Goal: Contribute content: Contribute content

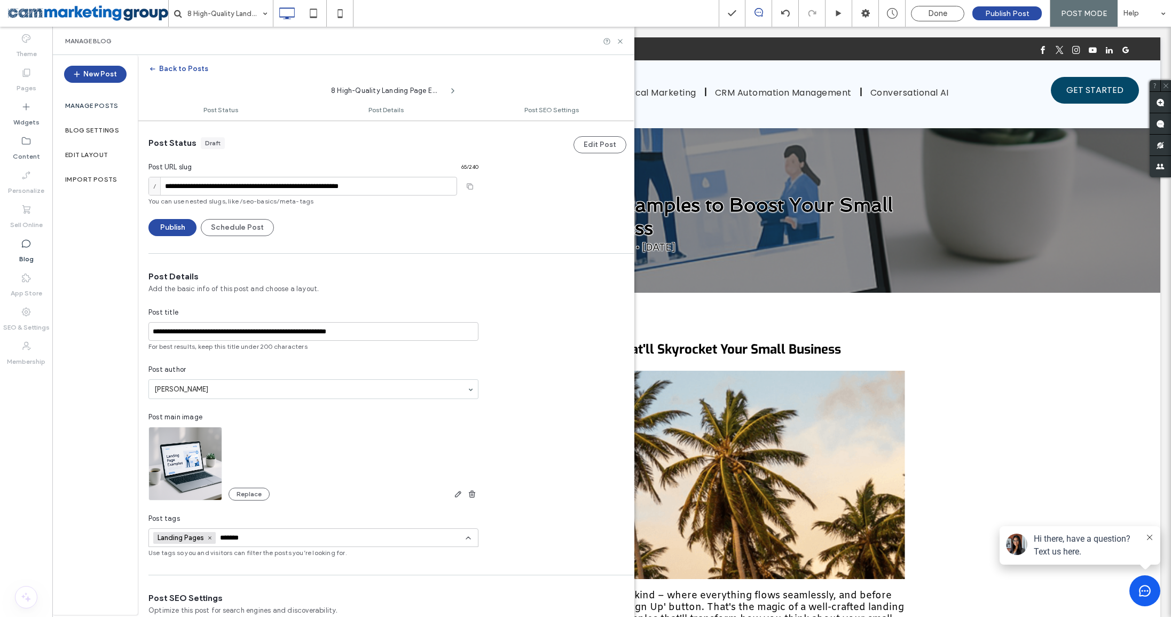
scroll to position [440, 0]
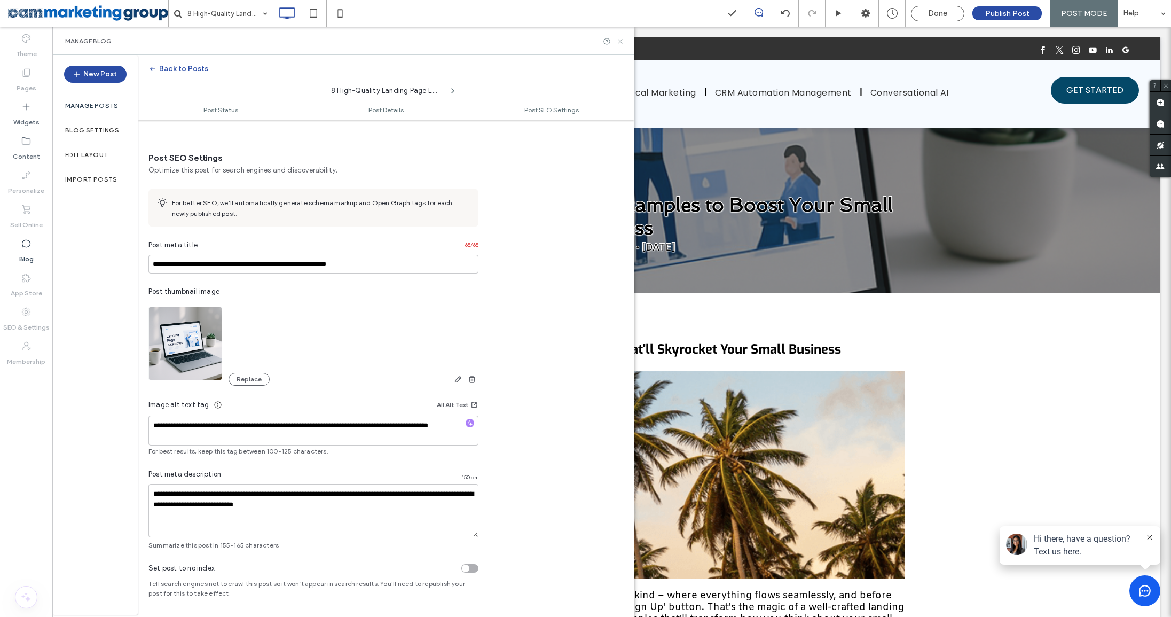
click at [622, 42] on icon at bounding box center [620, 41] width 8 height 8
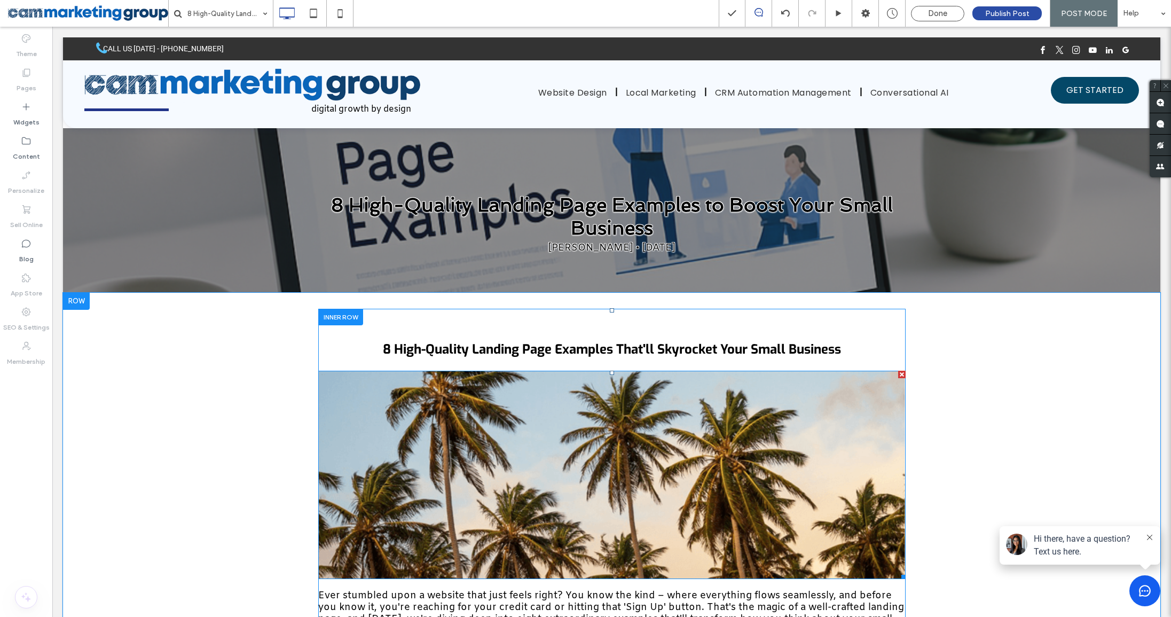
click at [904, 374] on div at bounding box center [901, 373] width 7 height 7
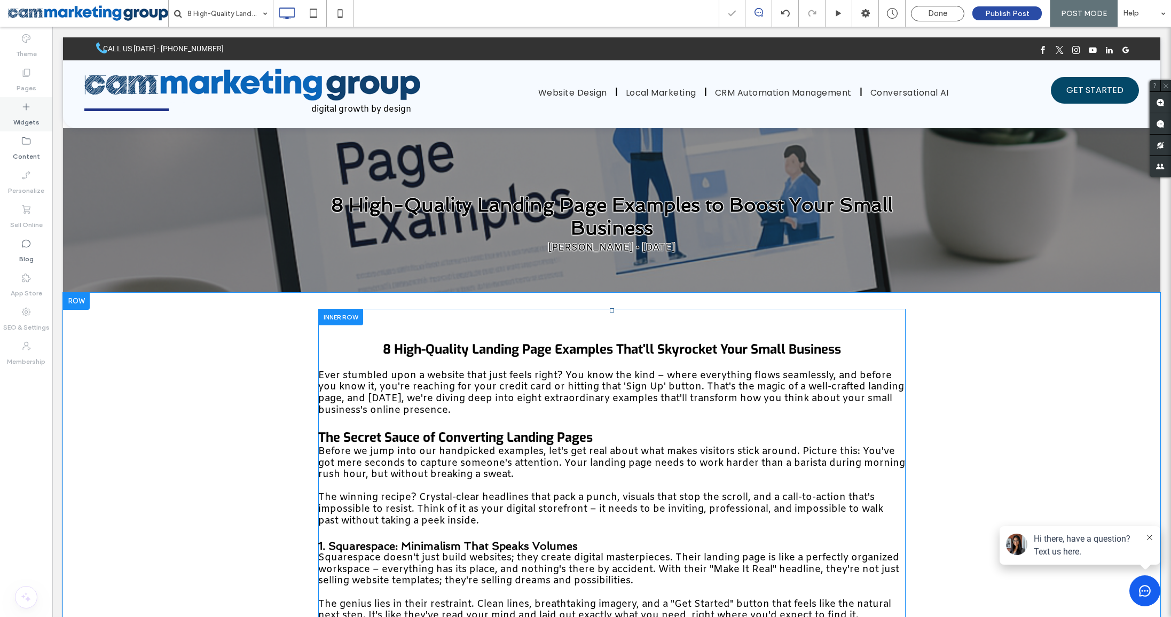
click at [28, 115] on label "Widgets" at bounding box center [26, 119] width 26 height 15
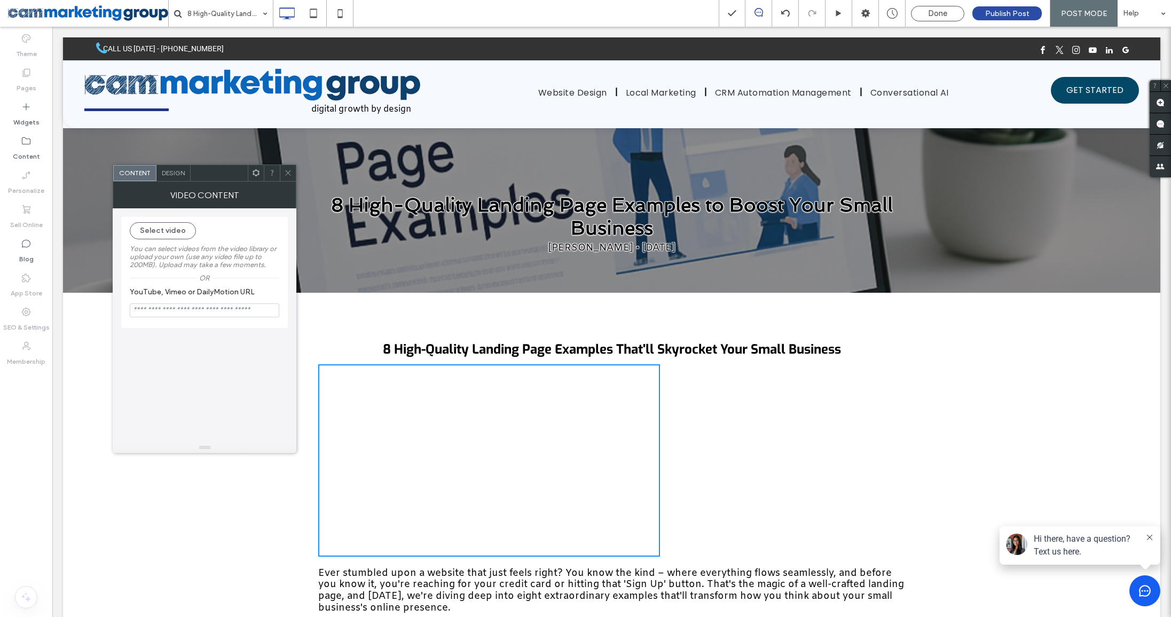
click at [255, 169] on icon at bounding box center [256, 173] width 8 height 8
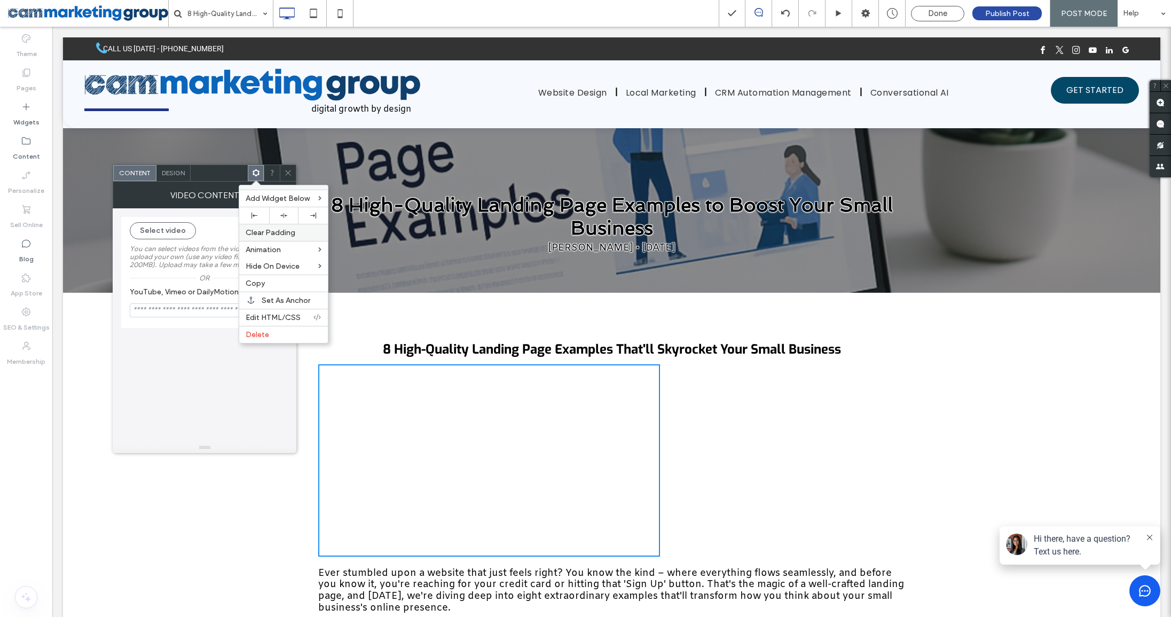
click at [289, 224] on div "Clear Padding" at bounding box center [283, 232] width 89 height 17
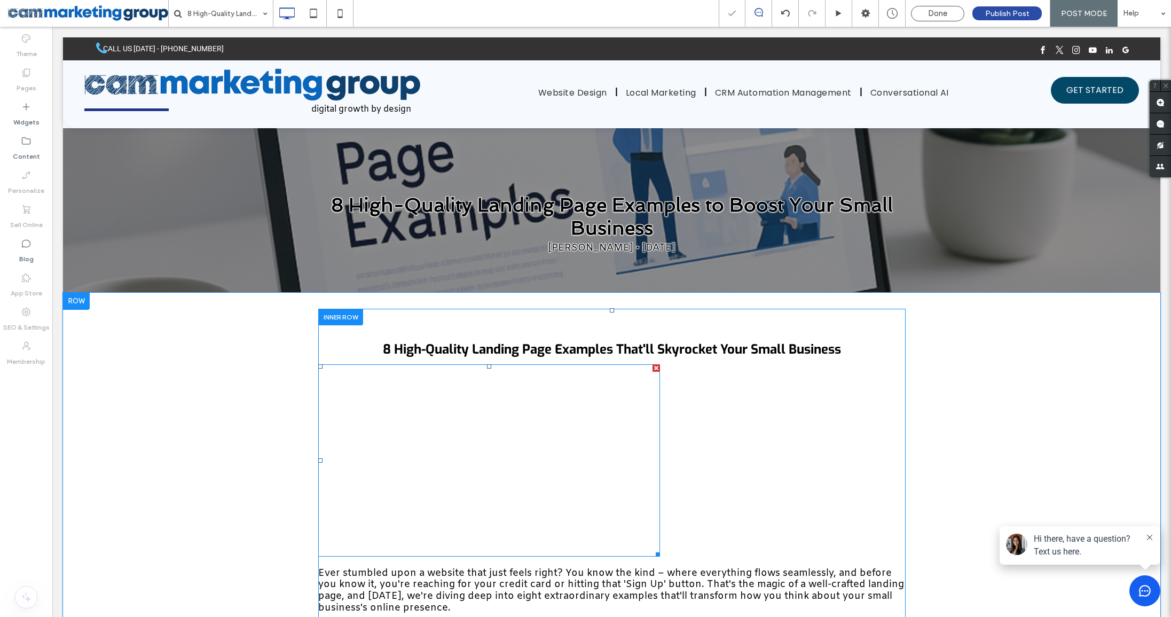
click at [401, 376] on span at bounding box center [489, 460] width 342 height 192
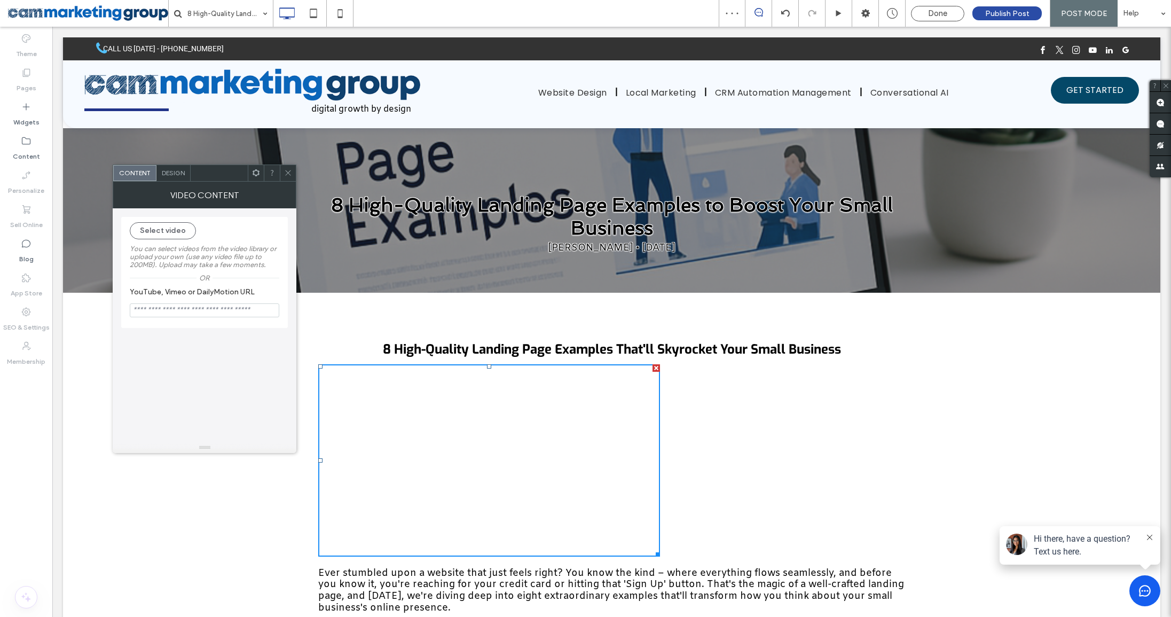
click at [258, 176] on span at bounding box center [256, 173] width 8 height 16
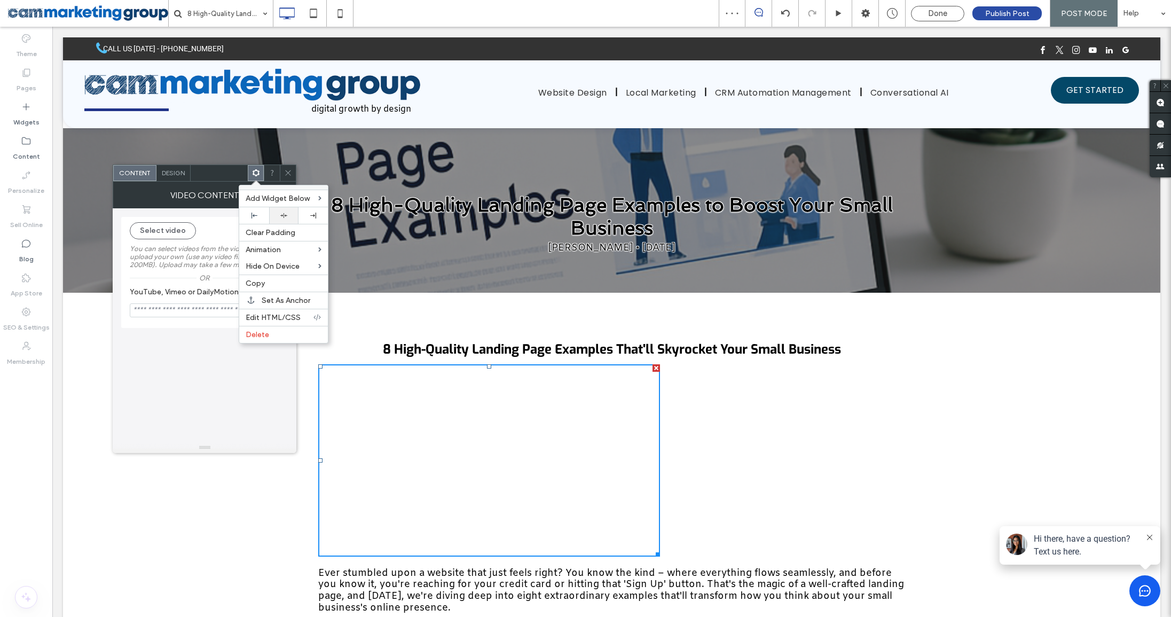
click at [285, 215] on use at bounding box center [283, 214] width 7 height 5
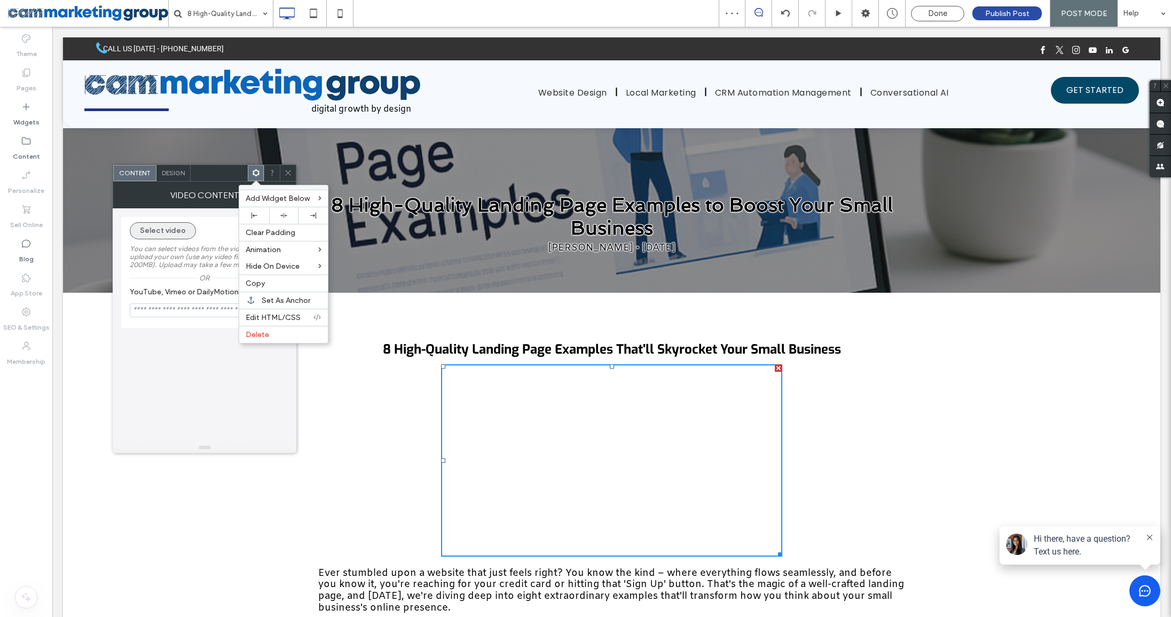
click at [184, 222] on button "Select video" at bounding box center [163, 230] width 66 height 17
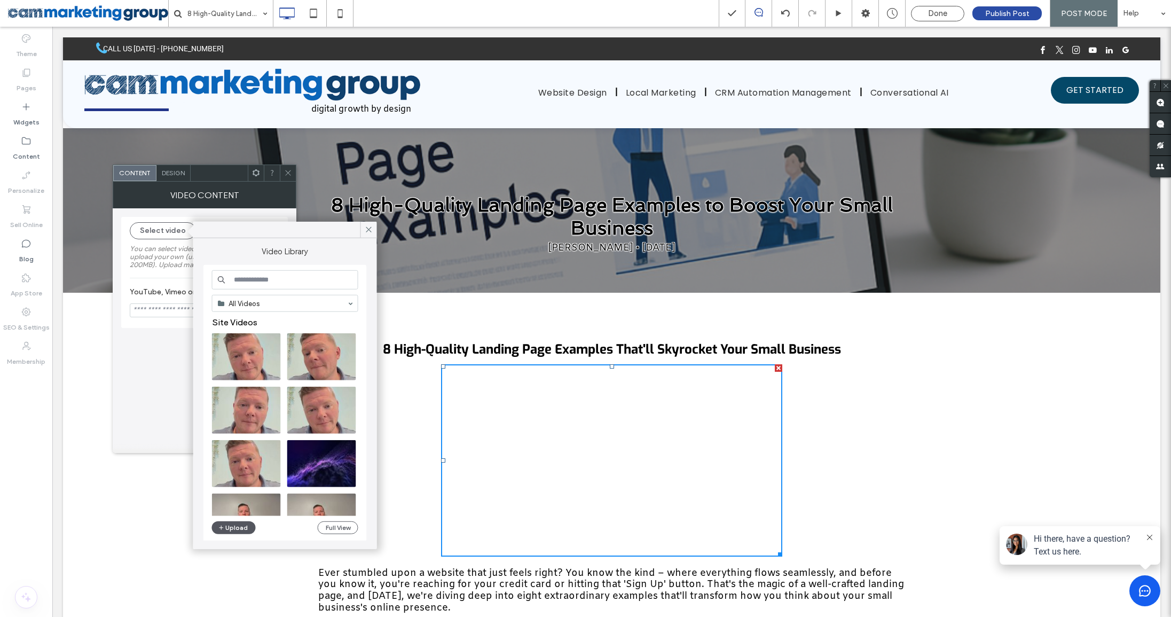
click at [240, 526] on button "Upload" at bounding box center [234, 527] width 44 height 13
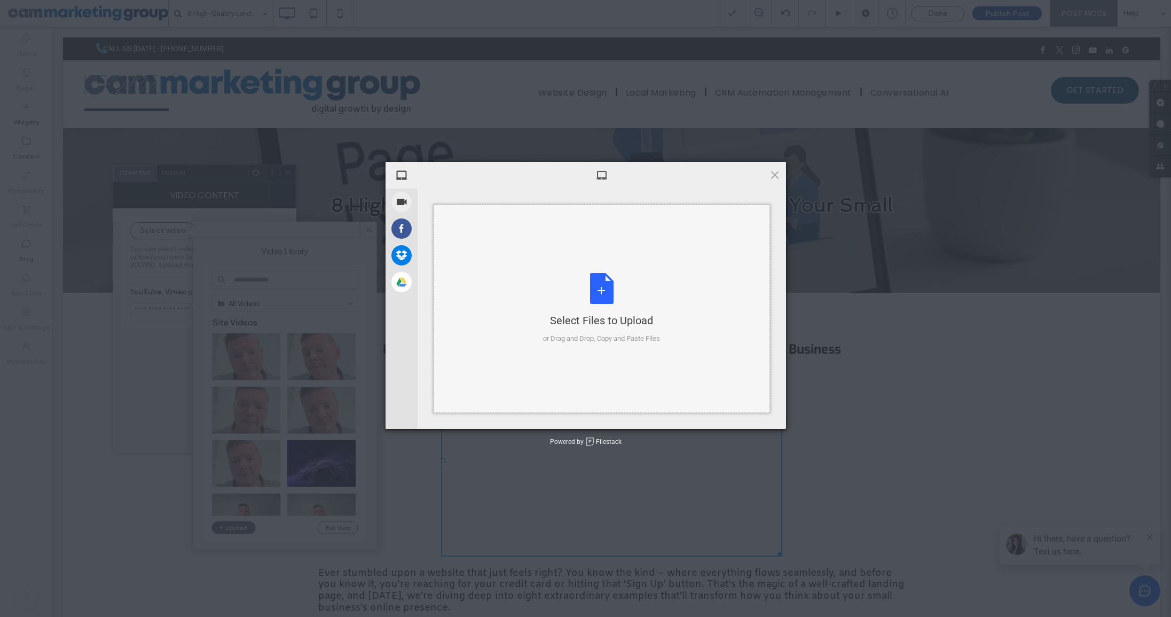
click at [615, 294] on div "Select Files to Upload or Drag and Drop, Copy and Paste Files" at bounding box center [601, 308] width 117 height 71
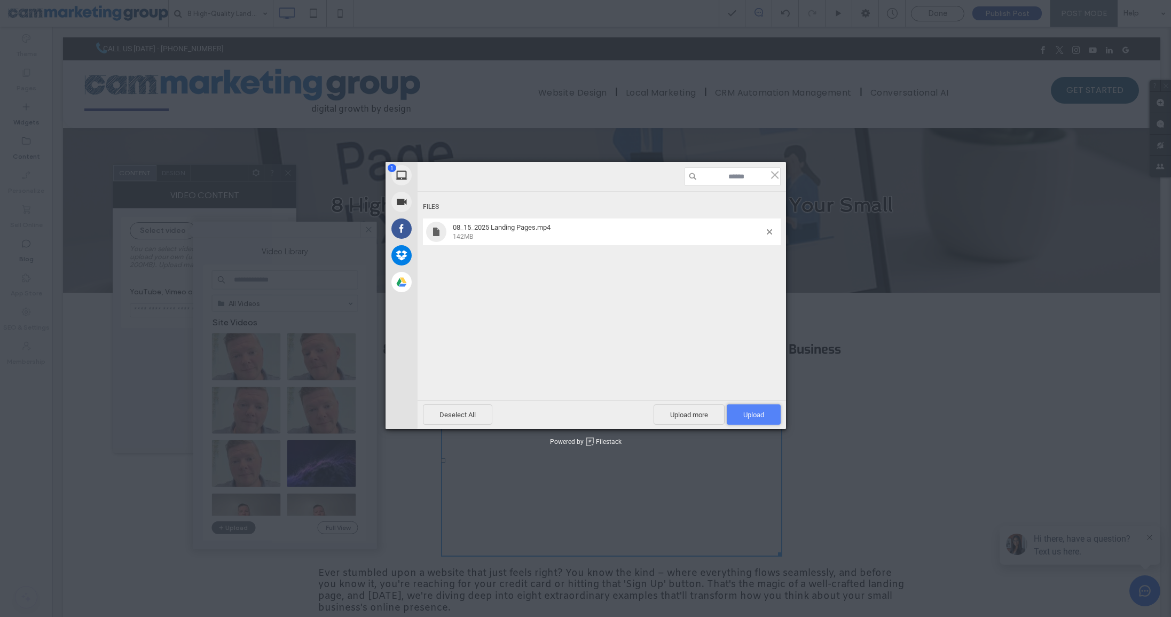
click at [752, 421] on span "Upload 1" at bounding box center [754, 414] width 54 height 20
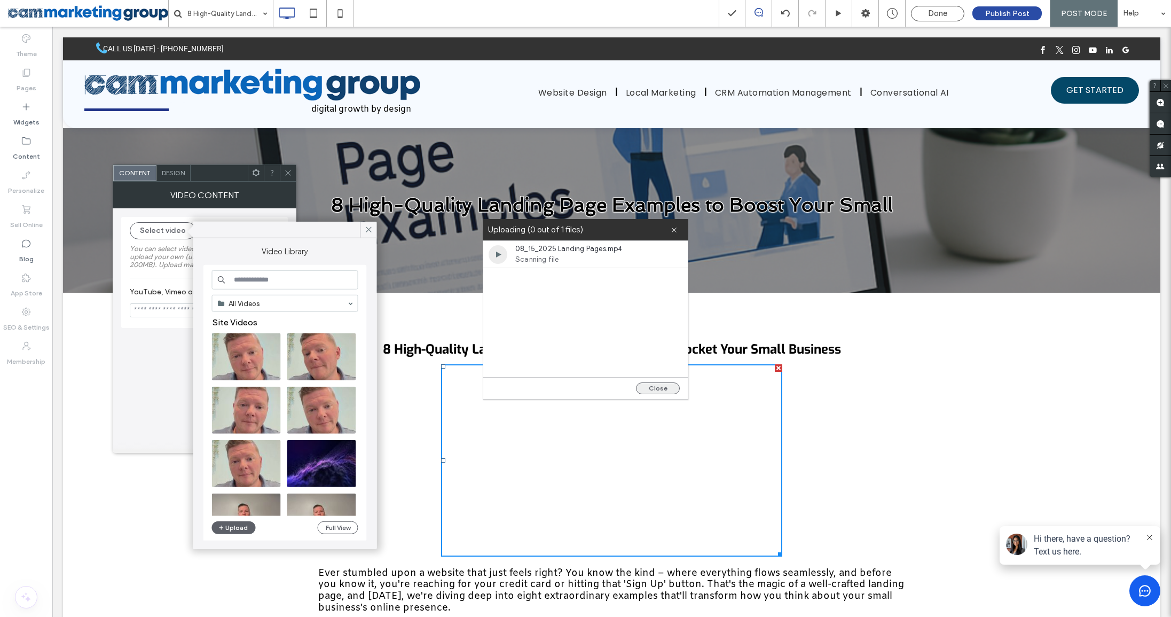
click at [668, 388] on button "Close" at bounding box center [658, 388] width 44 height 12
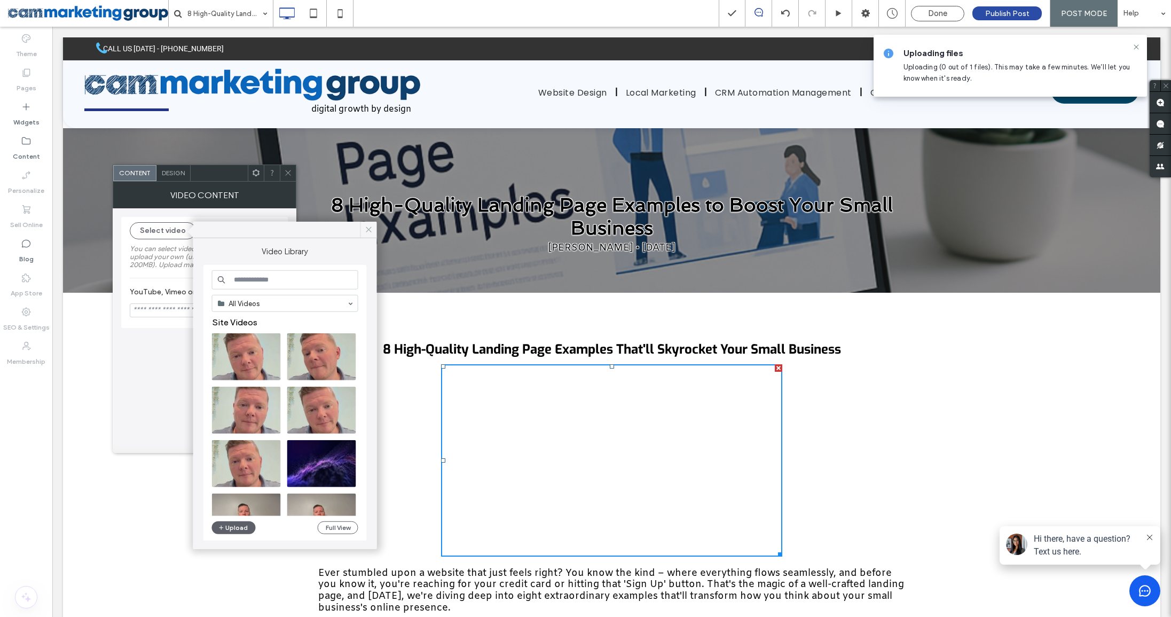
click at [373, 225] on icon at bounding box center [369, 230] width 10 height 10
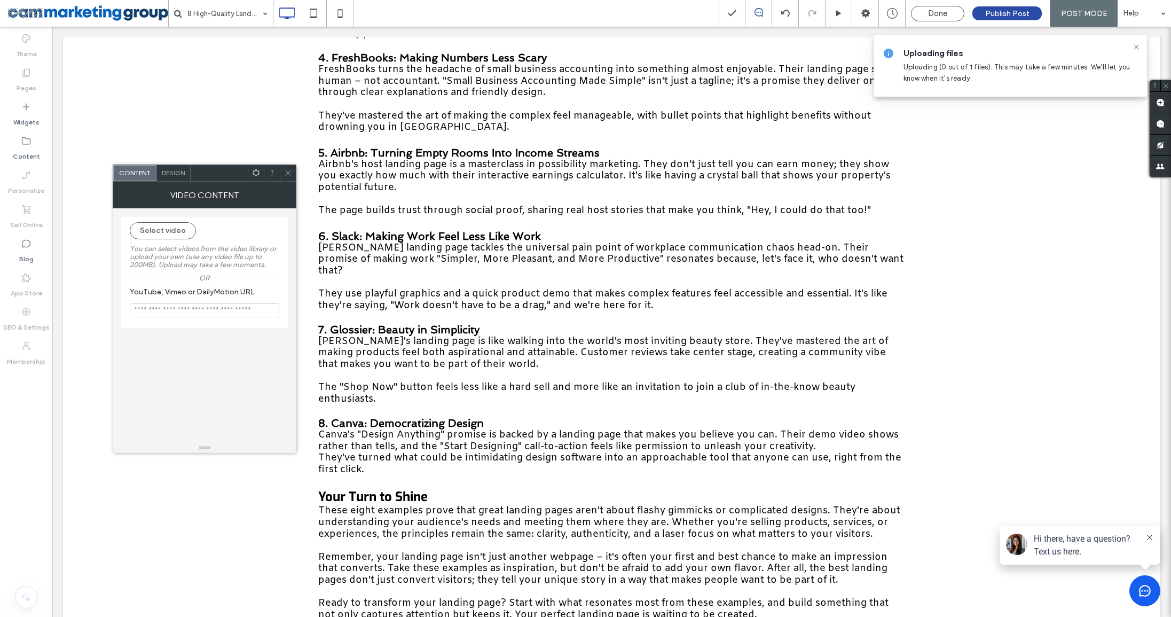
scroll to position [984, 0]
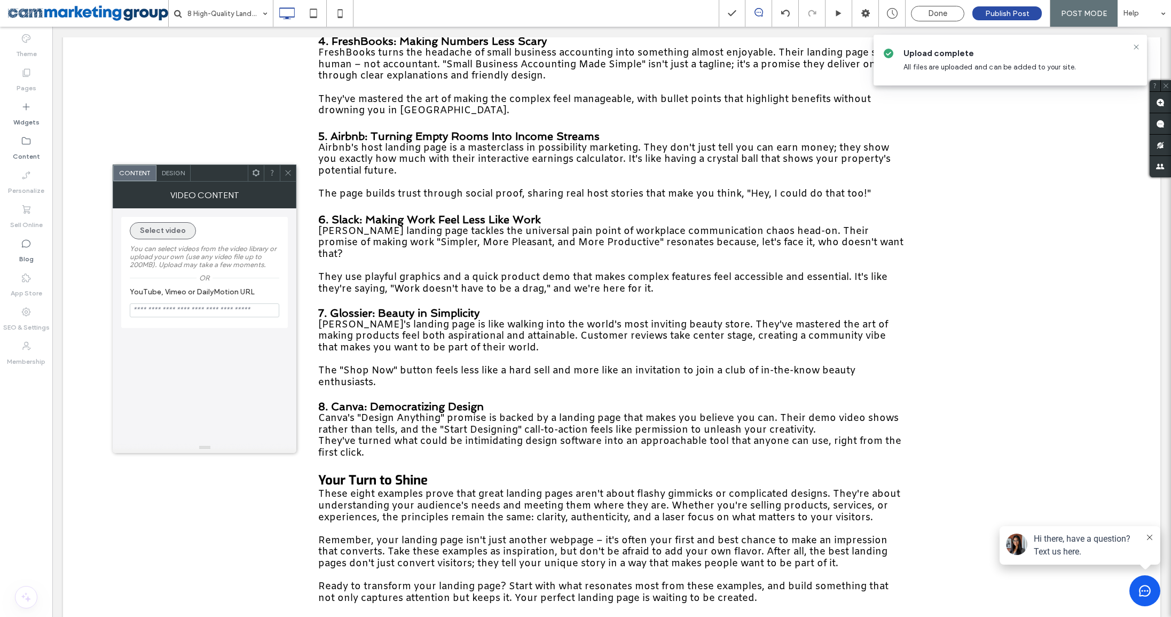
click at [166, 233] on button "Select video" at bounding box center [163, 230] width 66 height 17
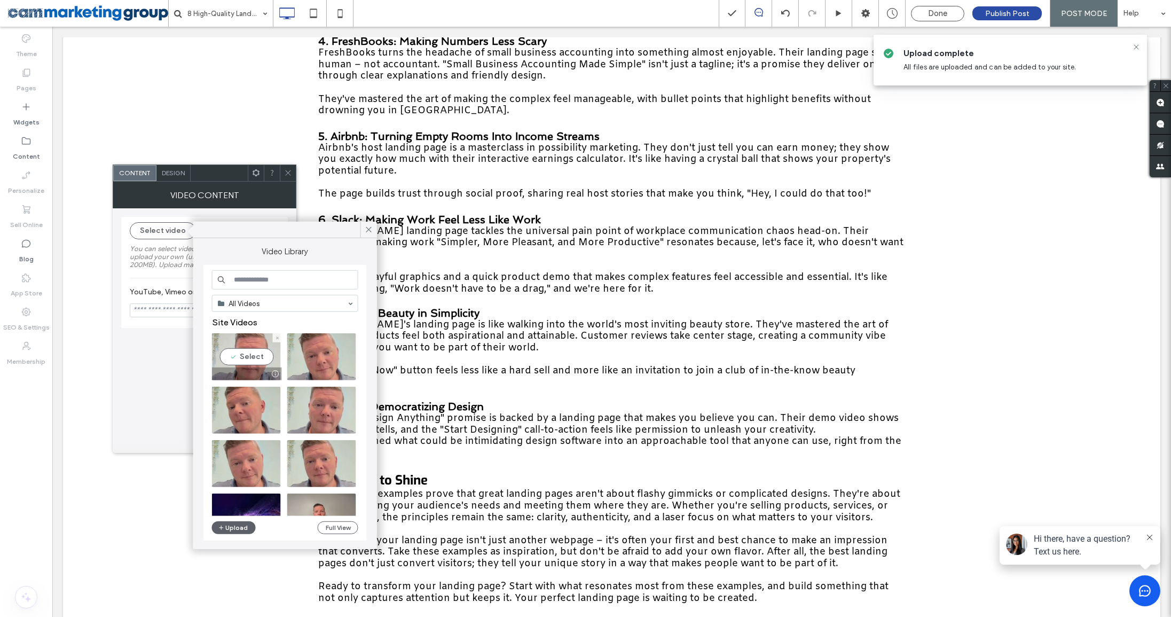
click at [251, 370] on div at bounding box center [247, 373] width 70 height 13
type input "**********"
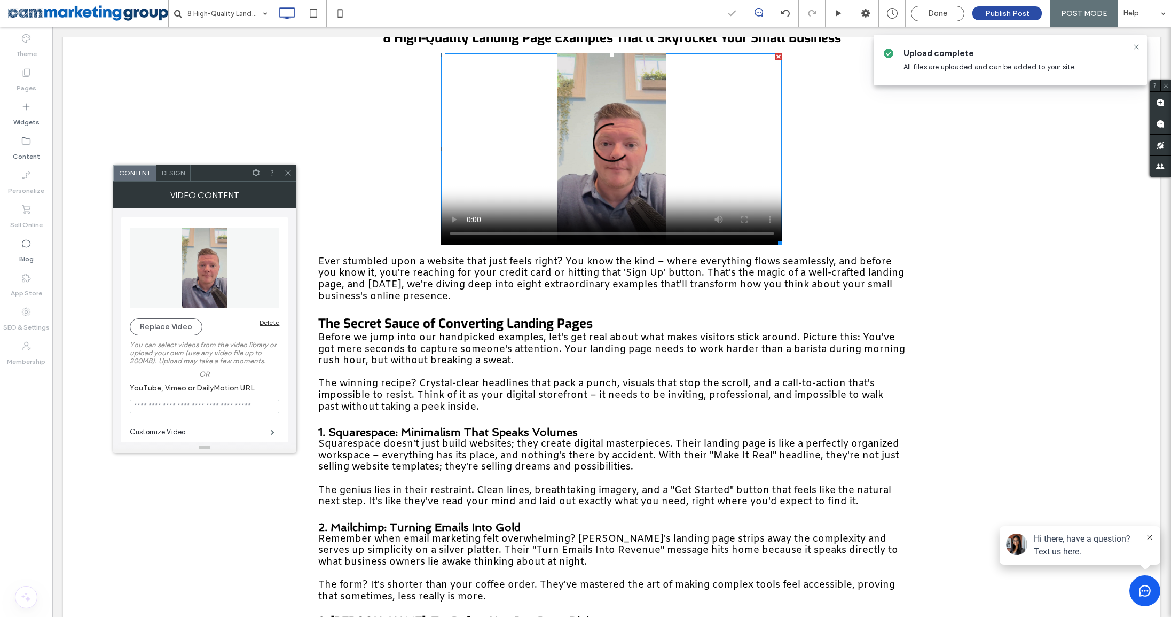
scroll to position [320, 0]
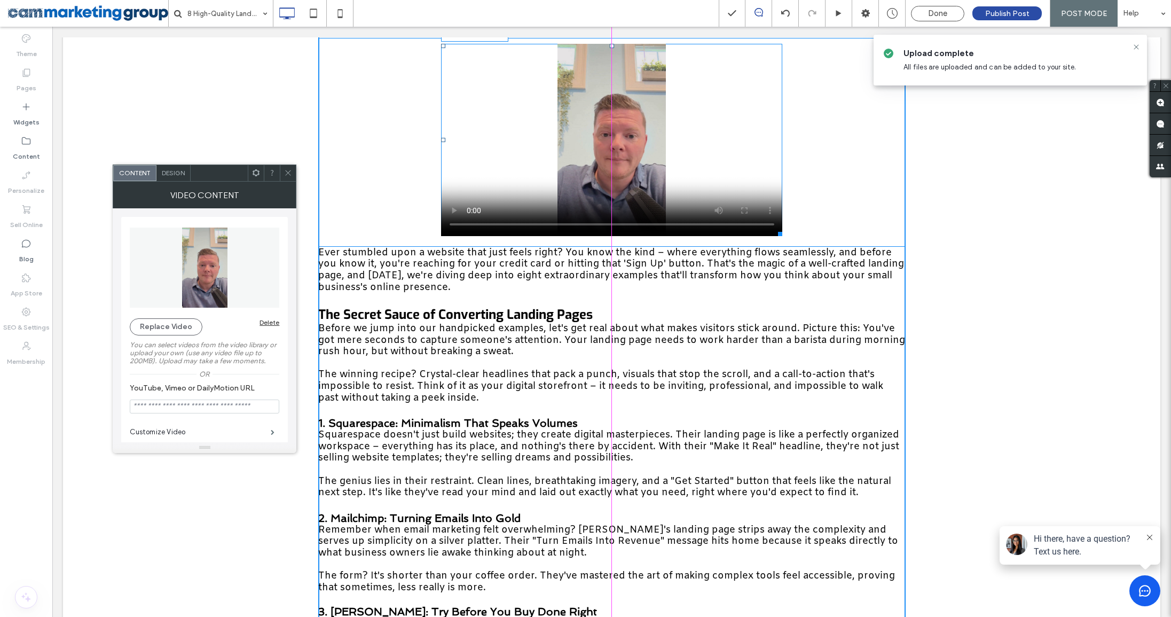
drag, startPoint x: 780, startPoint y: 233, endPoint x: 885, endPoint y: 324, distance: 138.5
click at [782, 236] on div at bounding box center [778, 232] width 8 height 8
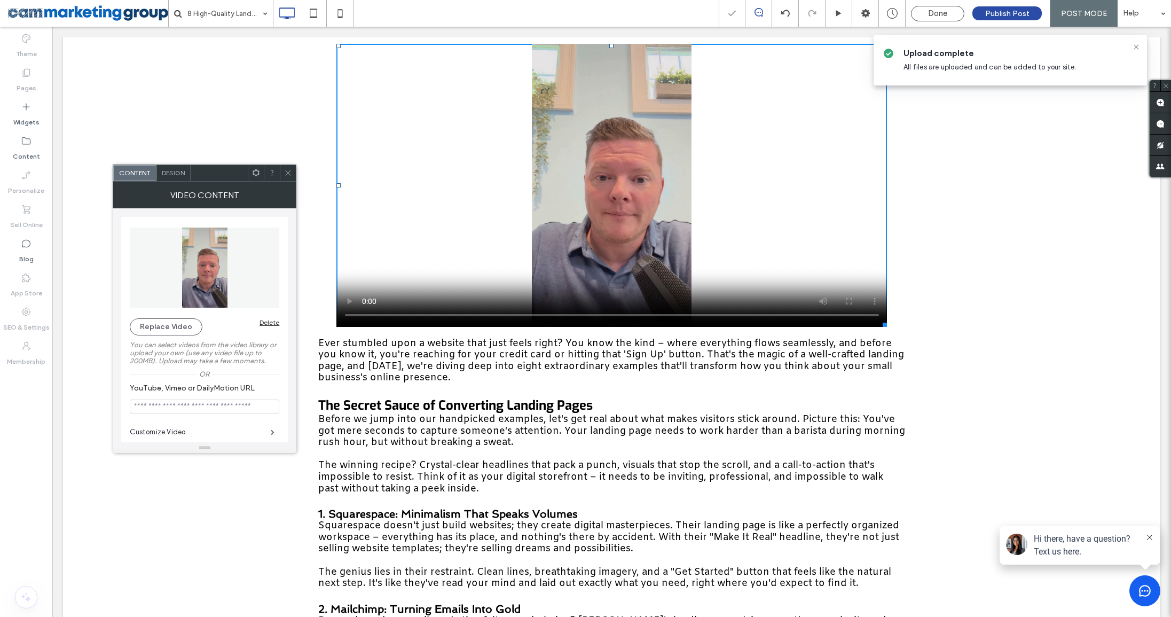
click at [1134, 47] on body ".wqwq-1{fill:#231f20;} .cls-1q, .cls-2q { fill-rule: evenodd; } .cls-2q { fill:…" at bounding box center [585, 308] width 1171 height 617
click at [1021, 15] on span "Publish Post" at bounding box center [1007, 13] width 44 height 9
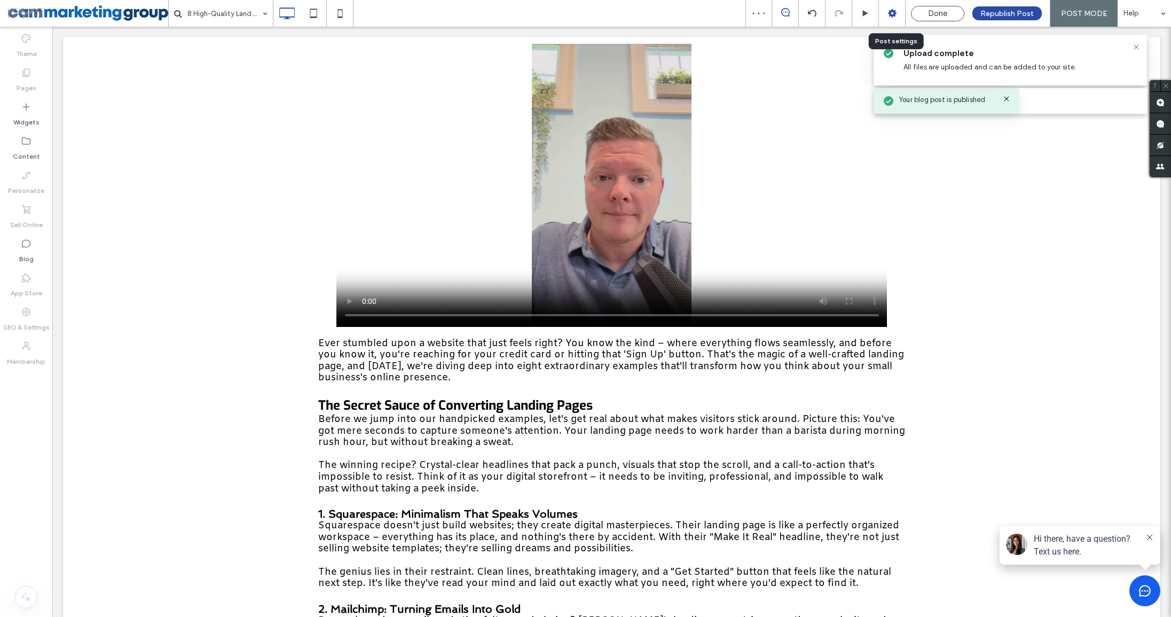
click at [888, 15] on icon at bounding box center [892, 13] width 11 height 11
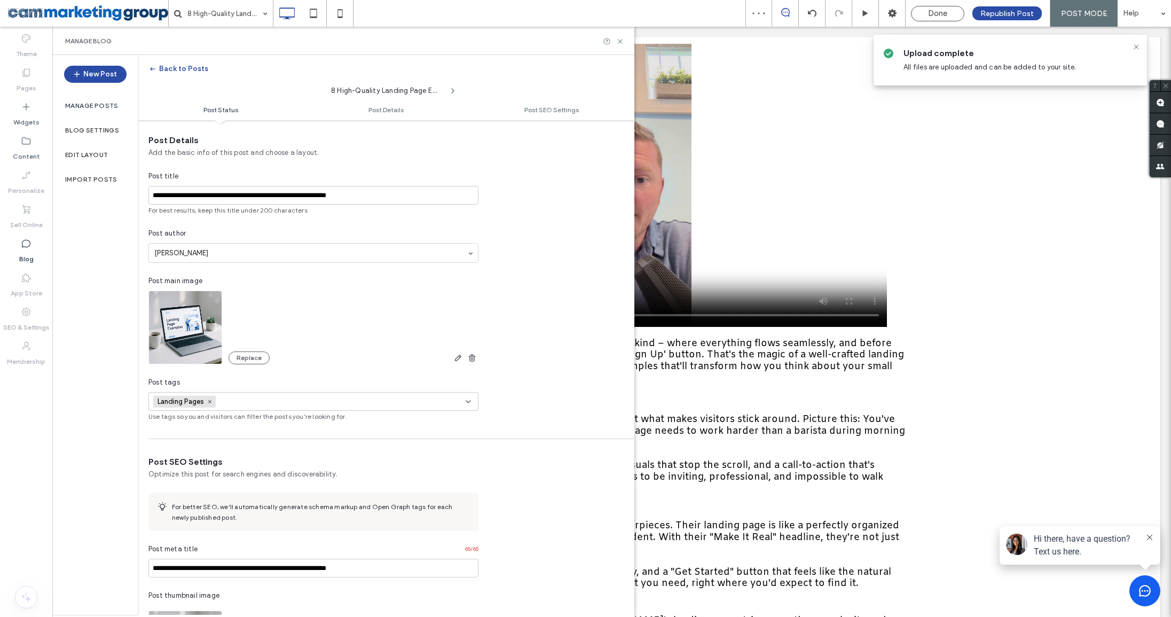
scroll to position [0, 0]
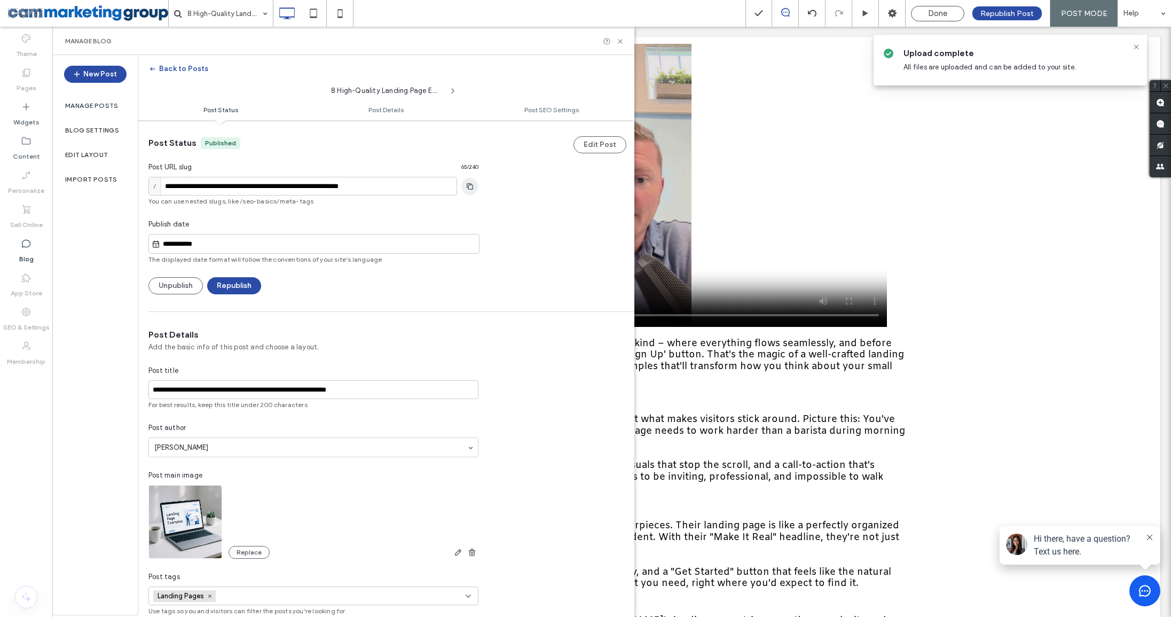
click at [470, 186] on icon "button" at bounding box center [469, 186] width 17 height 9
click at [620, 42] on icon at bounding box center [620, 41] width 8 height 8
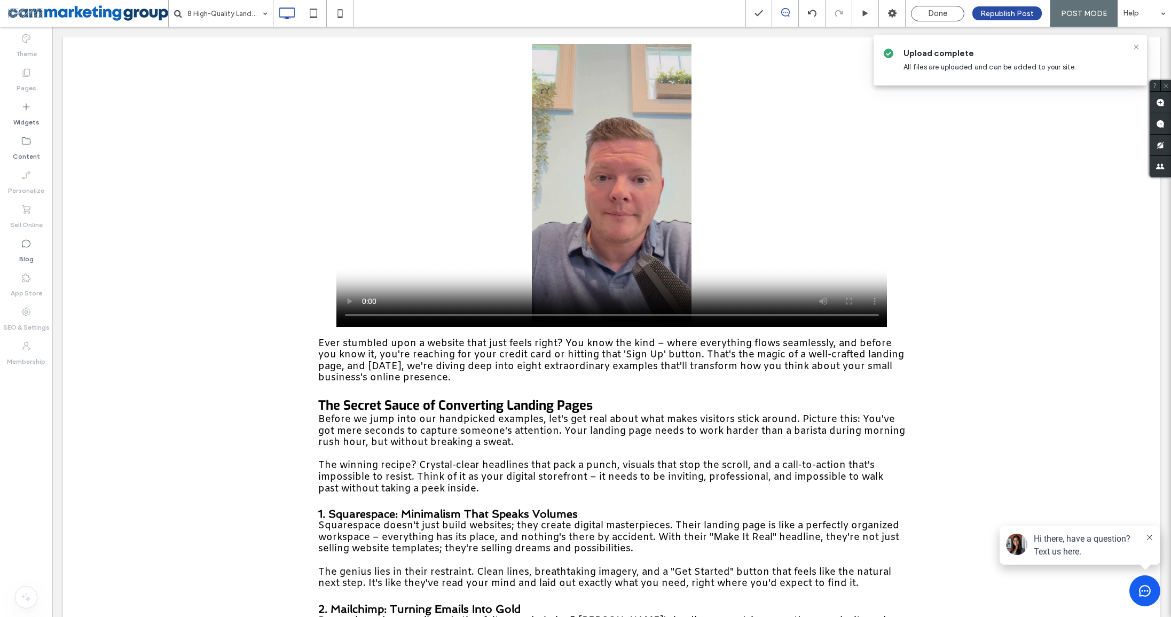
click at [1135, 41] on div "Upload complete All files are uploaded and can be added to your site." at bounding box center [1009, 60] width 273 height 51
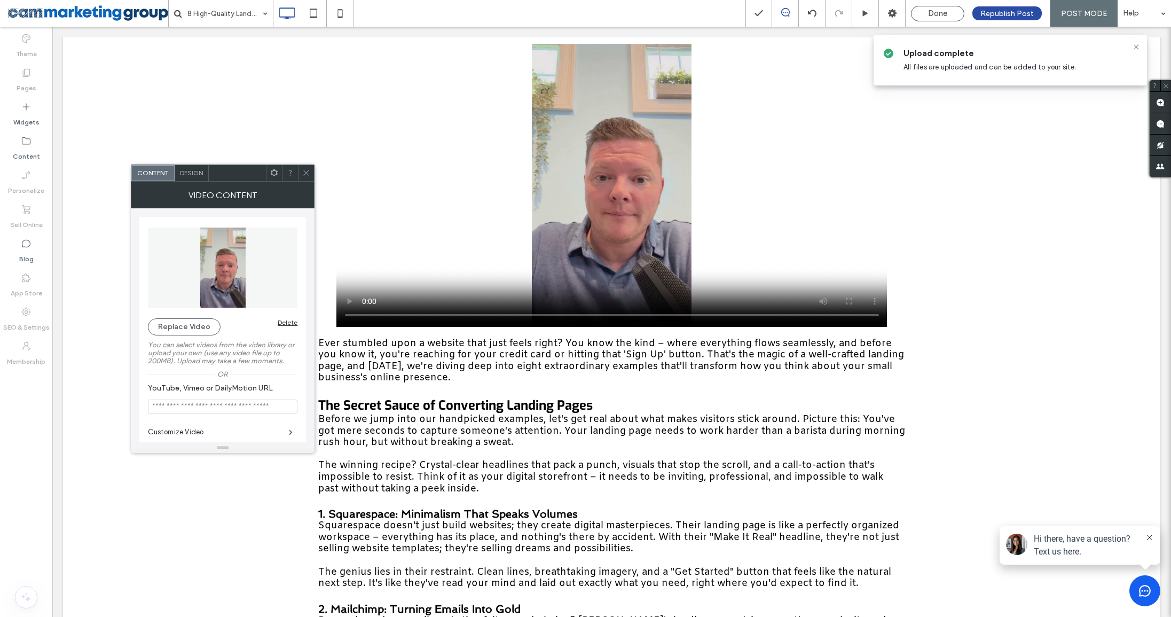
click at [287, 319] on div "Delete" at bounding box center [288, 322] width 20 height 8
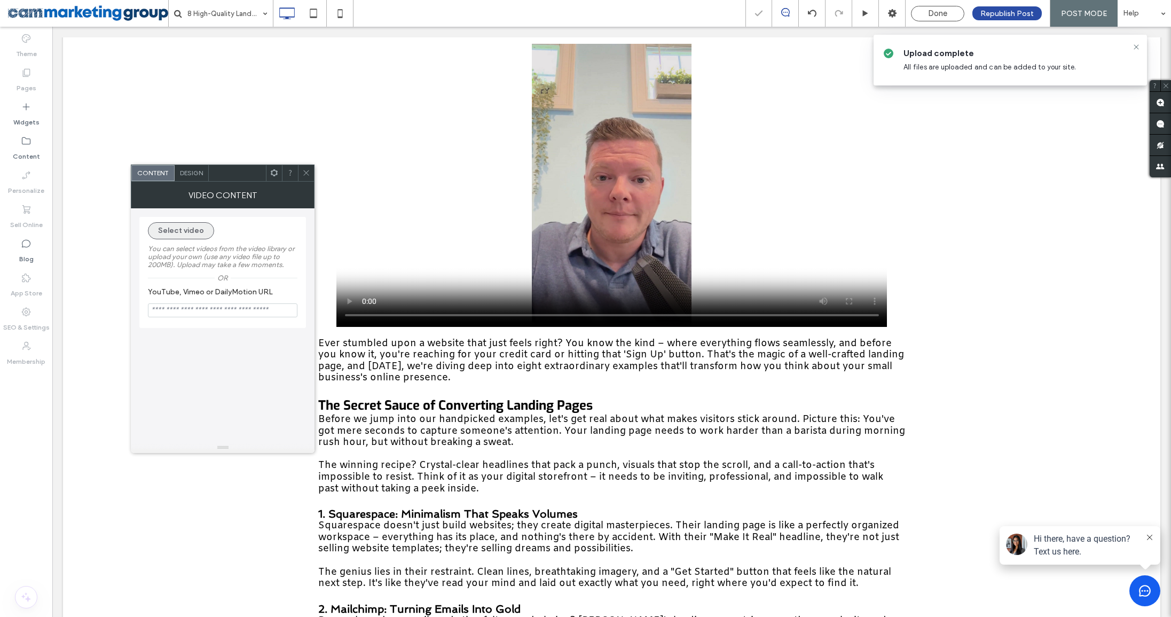
click at [201, 224] on button "Select video" at bounding box center [181, 230] width 66 height 17
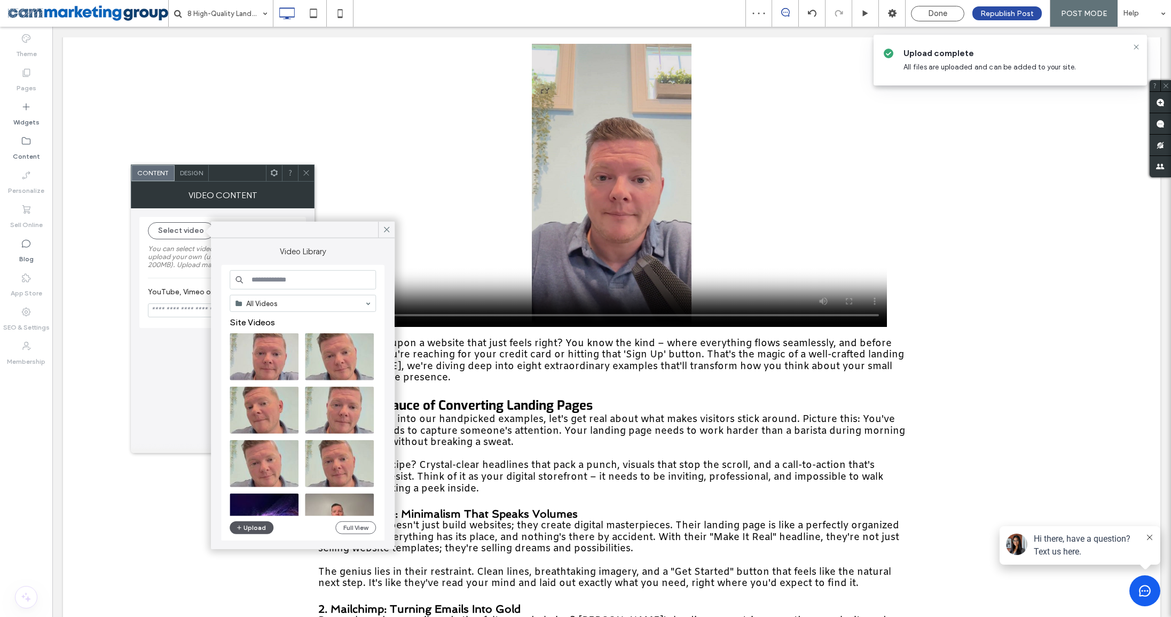
click at [242, 524] on span "button" at bounding box center [239, 528] width 7 height 12
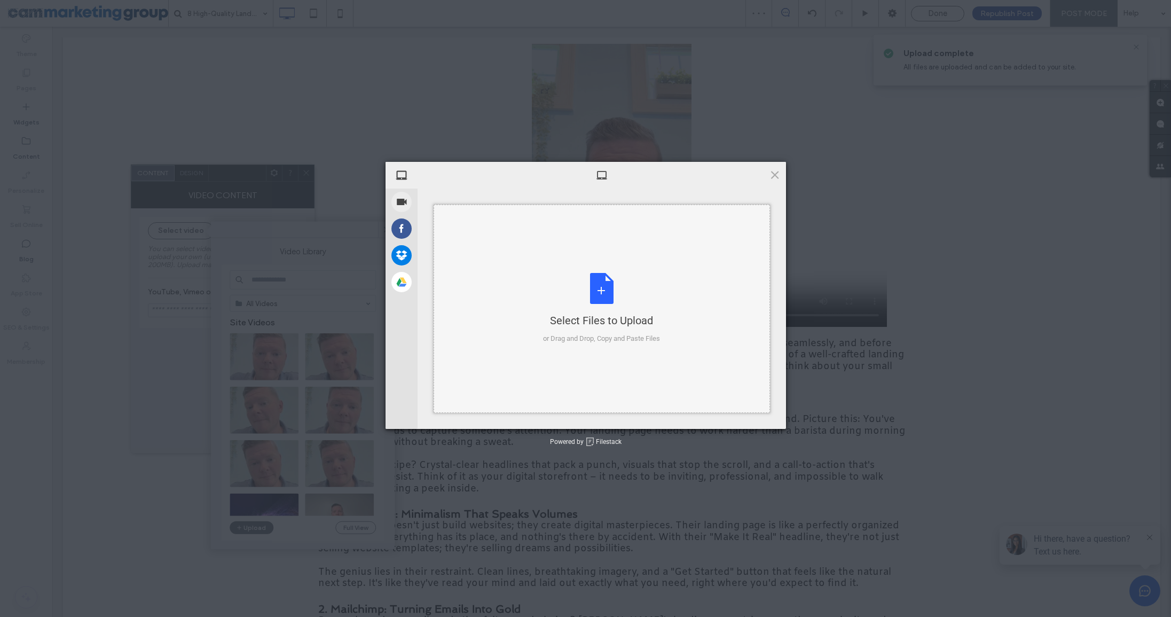
click at [603, 322] on div "Select Files to Upload" at bounding box center [601, 320] width 117 height 15
click at [553, 287] on div "Select Files to Upload or Drag and Drop, Copy and Paste Files" at bounding box center [601, 308] width 117 height 71
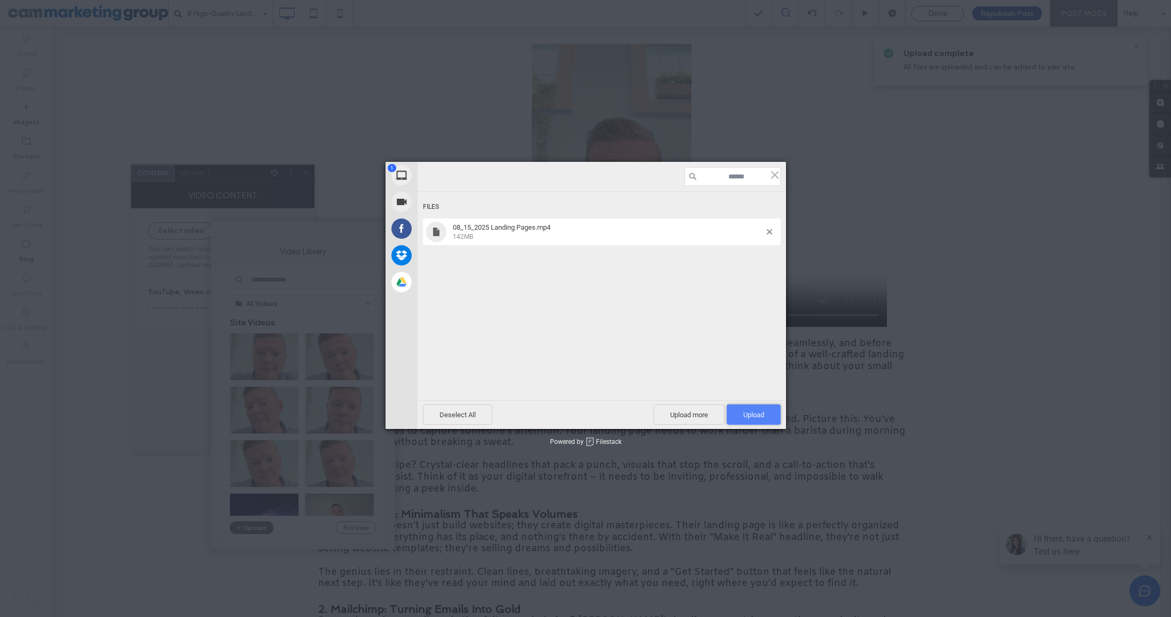
click at [763, 413] on span "Upload 1" at bounding box center [753, 415] width 21 height 8
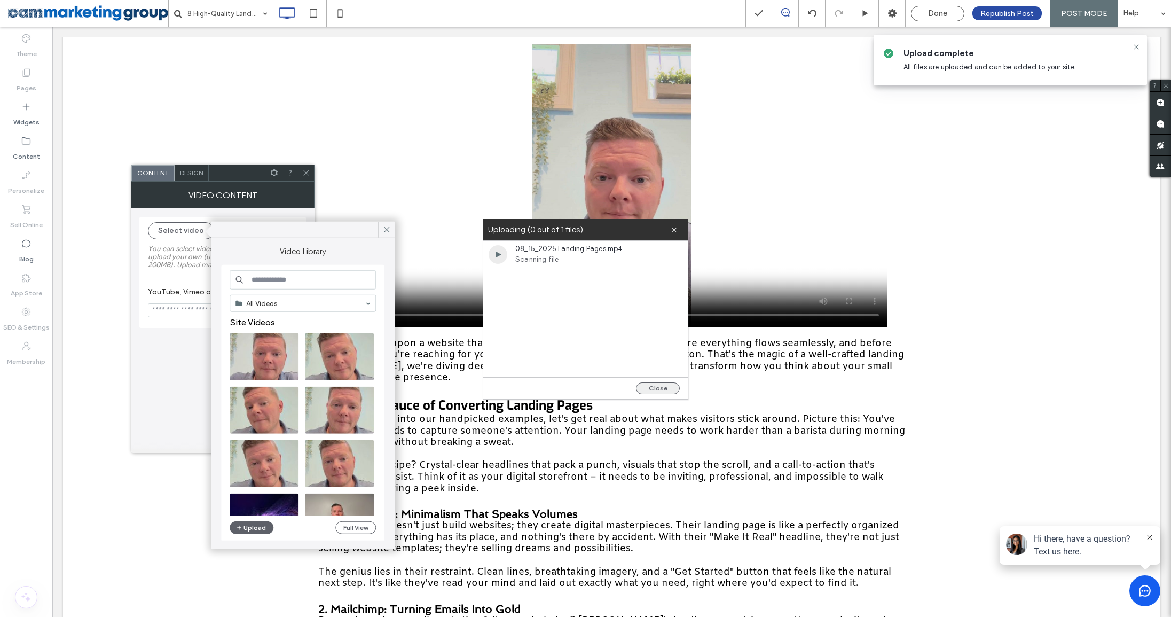
click at [651, 386] on button "Close" at bounding box center [658, 388] width 44 height 12
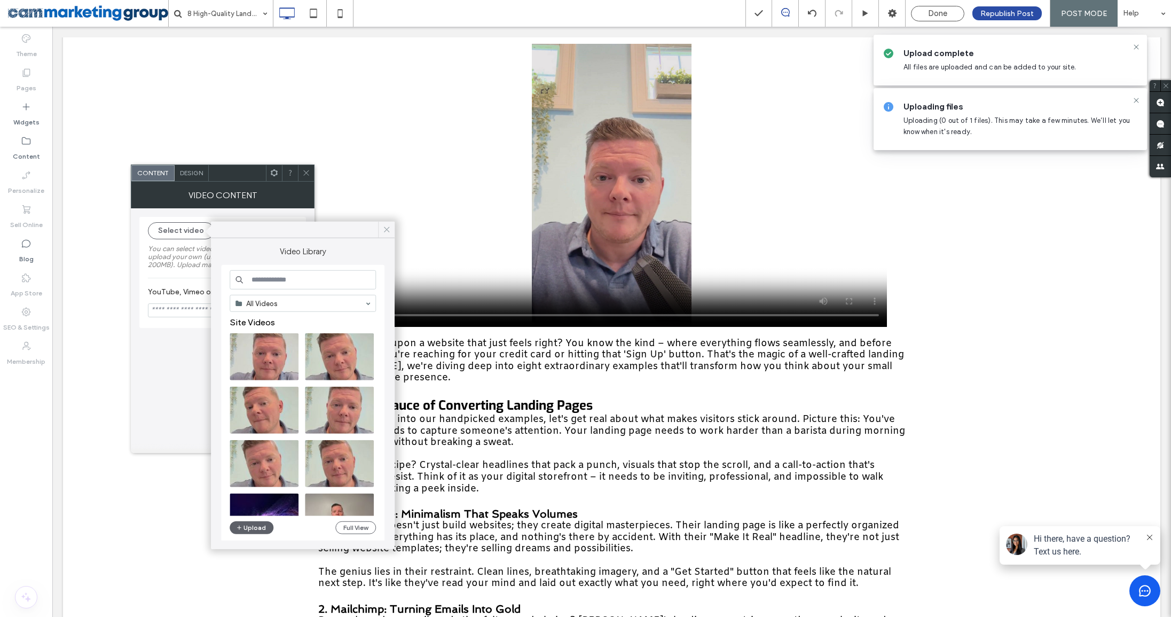
click at [385, 226] on icon at bounding box center [387, 230] width 10 height 10
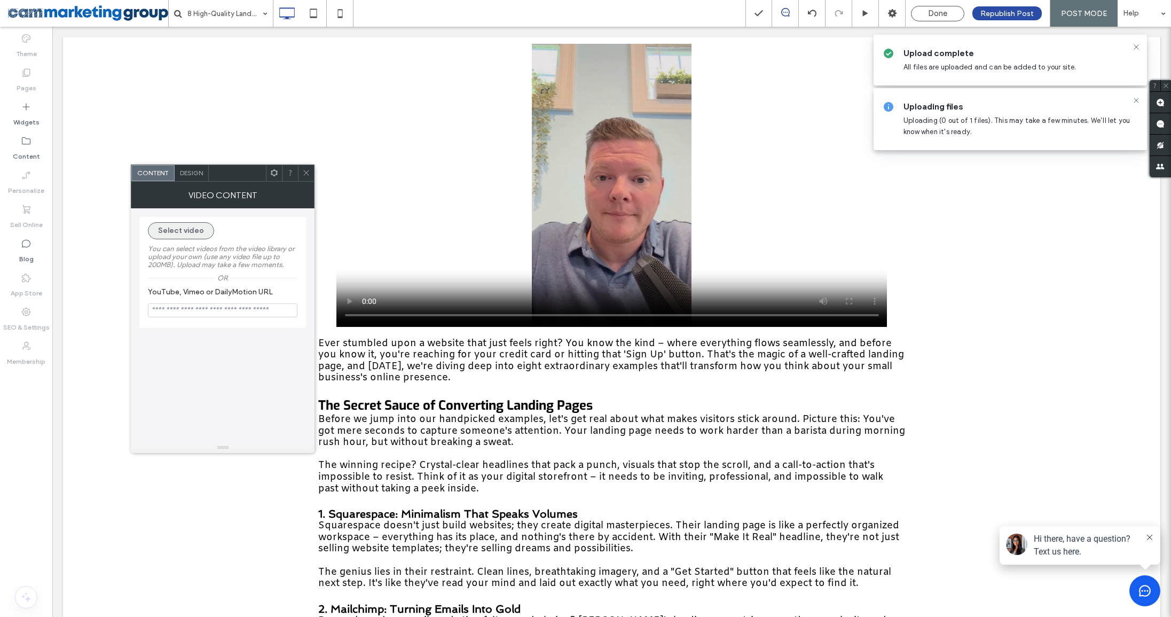
click at [188, 225] on button "Select video" at bounding box center [181, 230] width 66 height 17
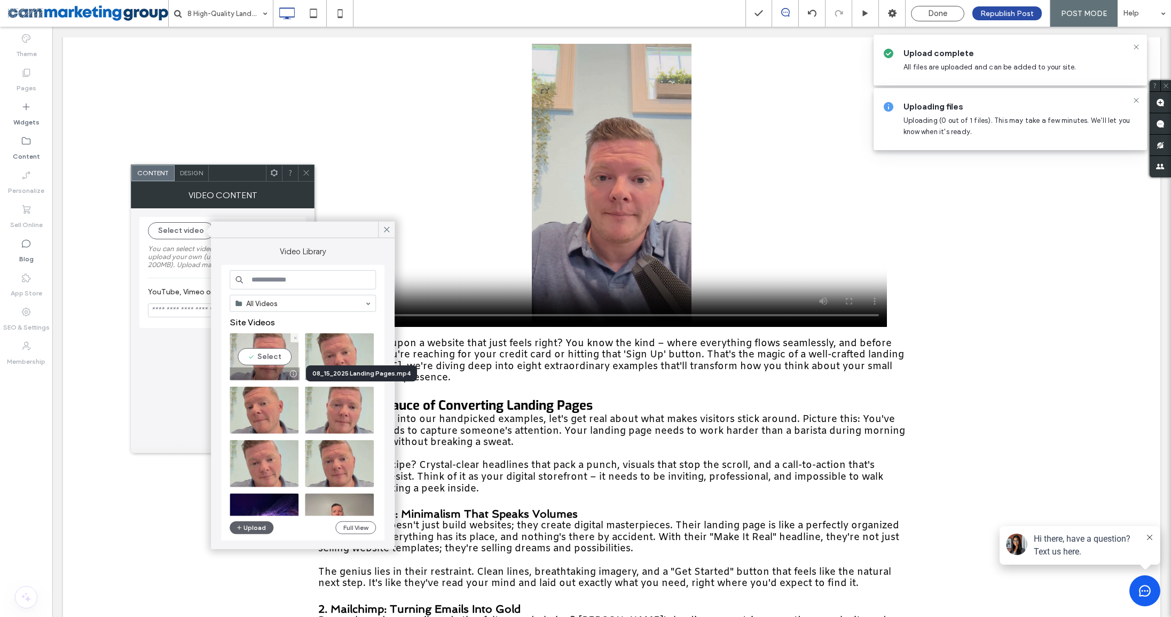
click at [280, 361] on video at bounding box center [264, 356] width 69 height 47
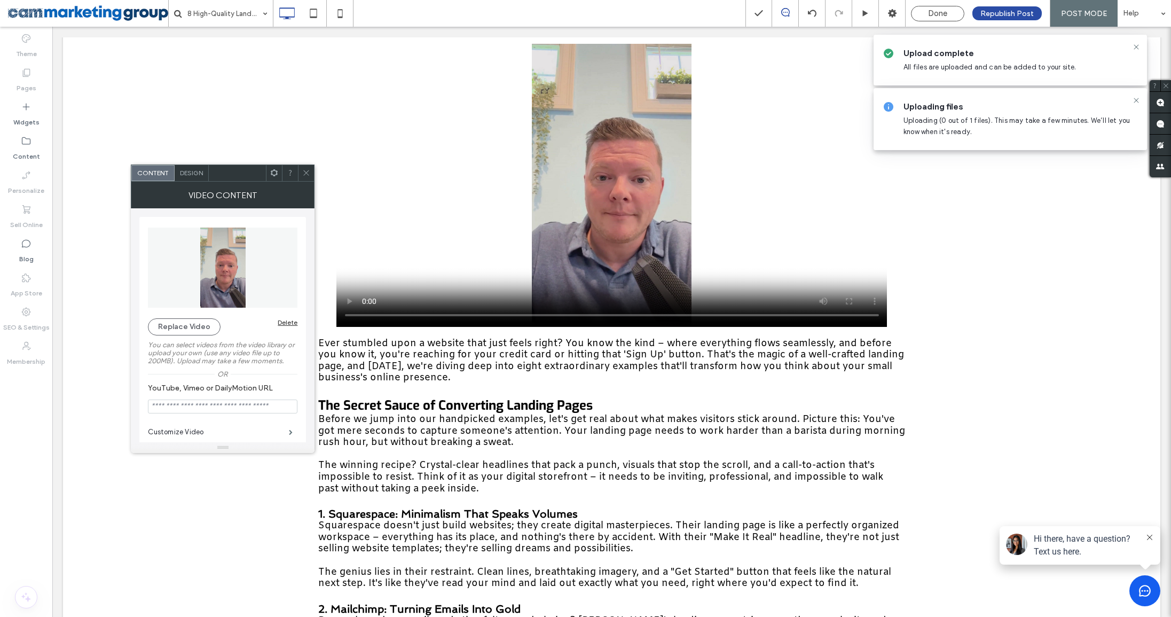
click at [293, 319] on div "Delete" at bounding box center [288, 322] width 20 height 8
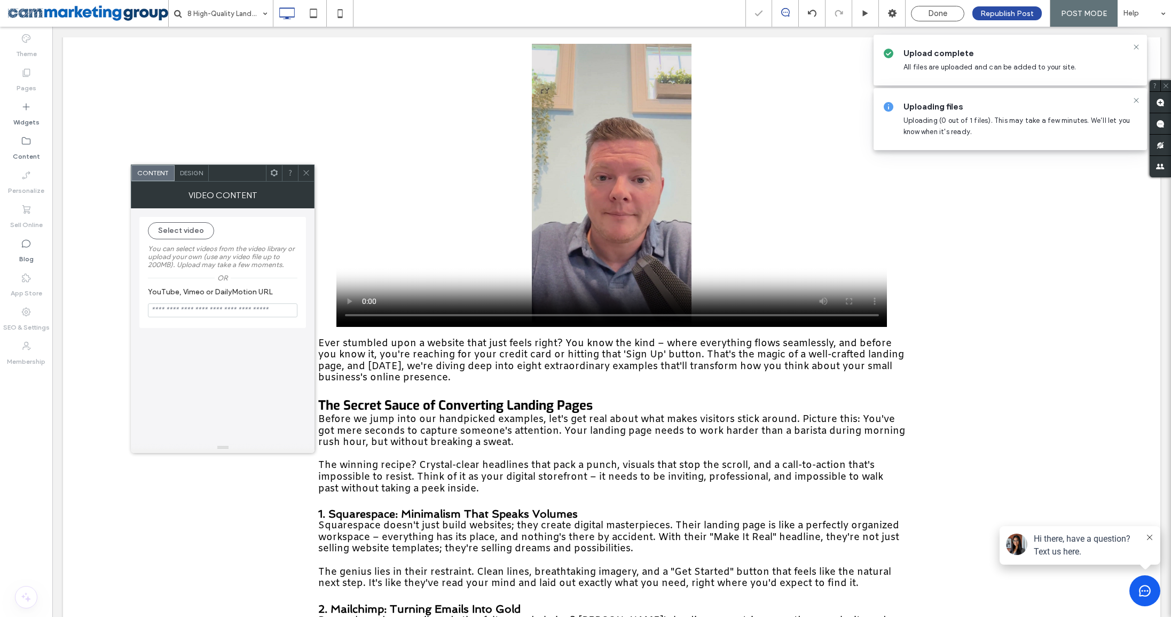
click at [214, 217] on div "Select video You can select videos from the video library or upload your own (u…" at bounding box center [222, 272] width 167 height 111
click at [206, 222] on div "Select video" at bounding box center [181, 230] width 66 height 17
click at [198, 226] on button "Select video" at bounding box center [181, 230] width 66 height 17
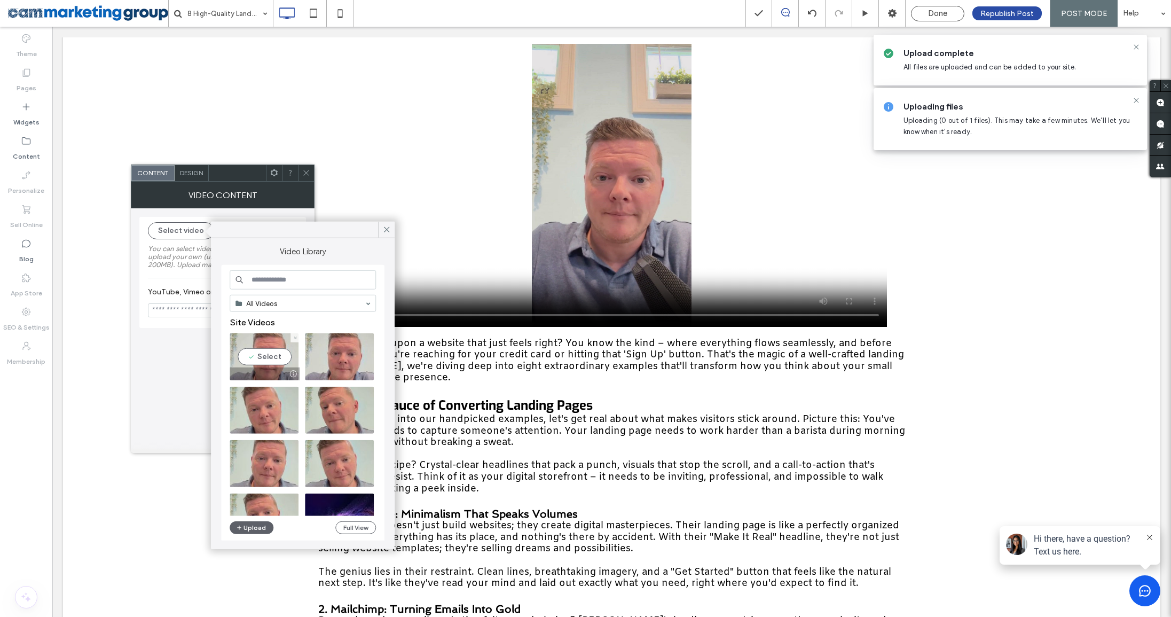
click at [281, 362] on video at bounding box center [264, 356] width 69 height 47
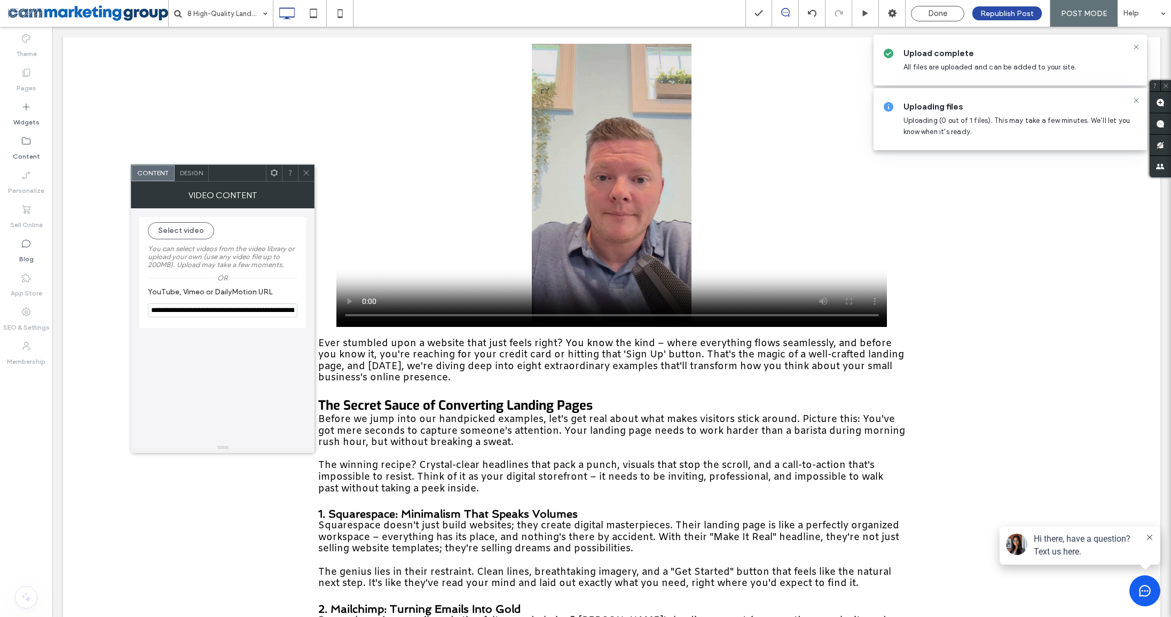
type input "**********"
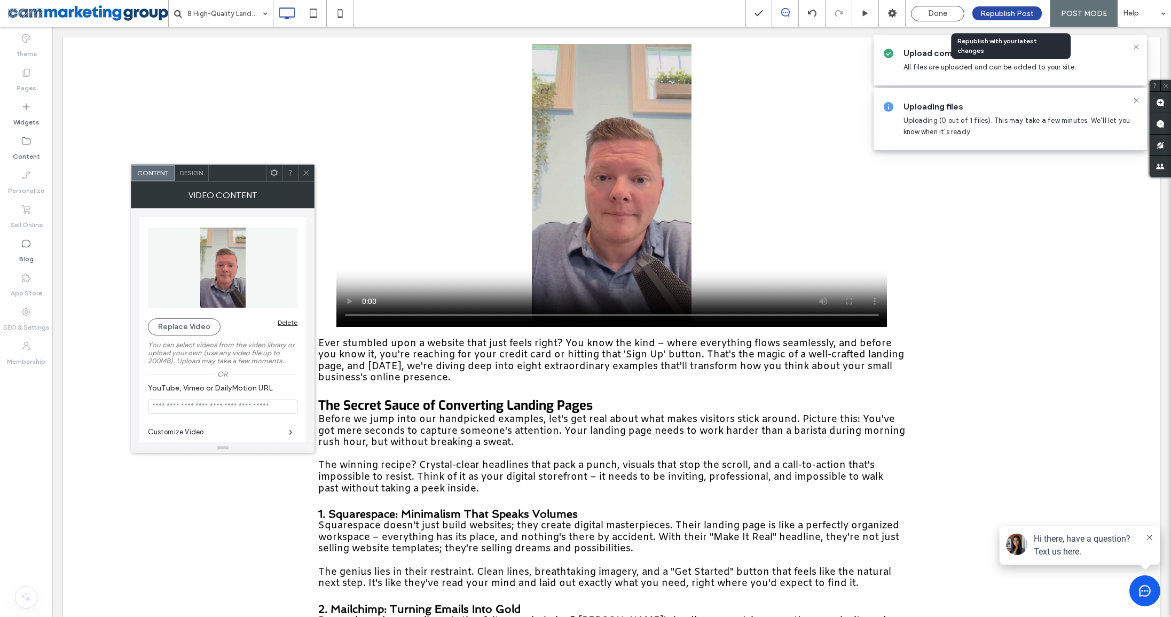
click at [1003, 13] on span "Republish Post" at bounding box center [1006, 13] width 53 height 9
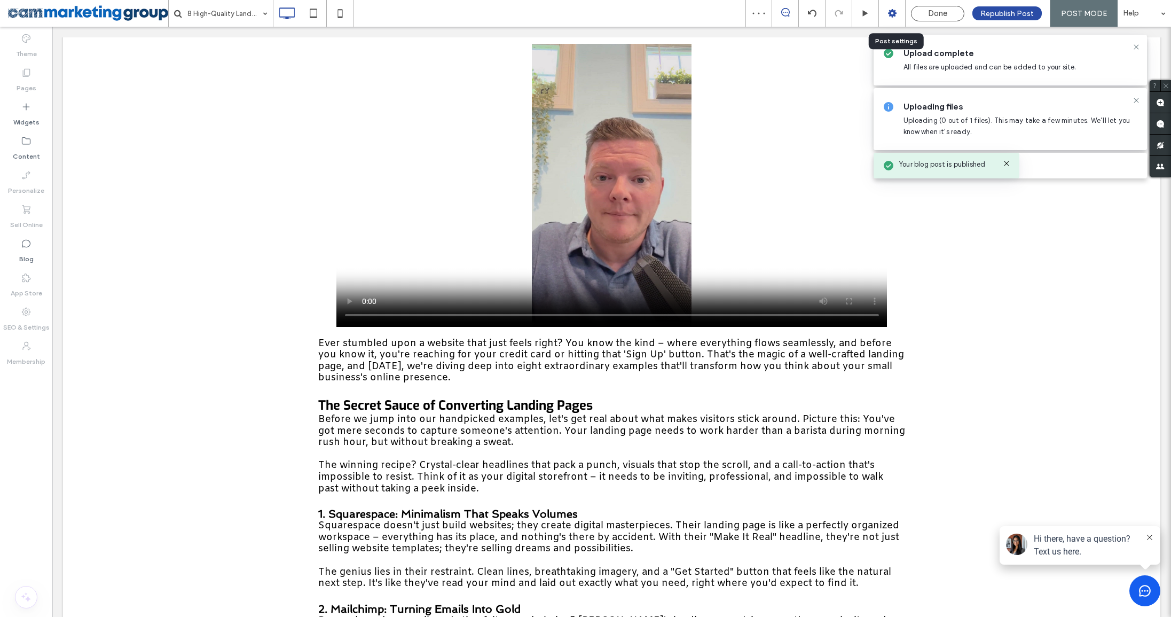
click at [895, 12] on icon at bounding box center [892, 13] width 11 height 11
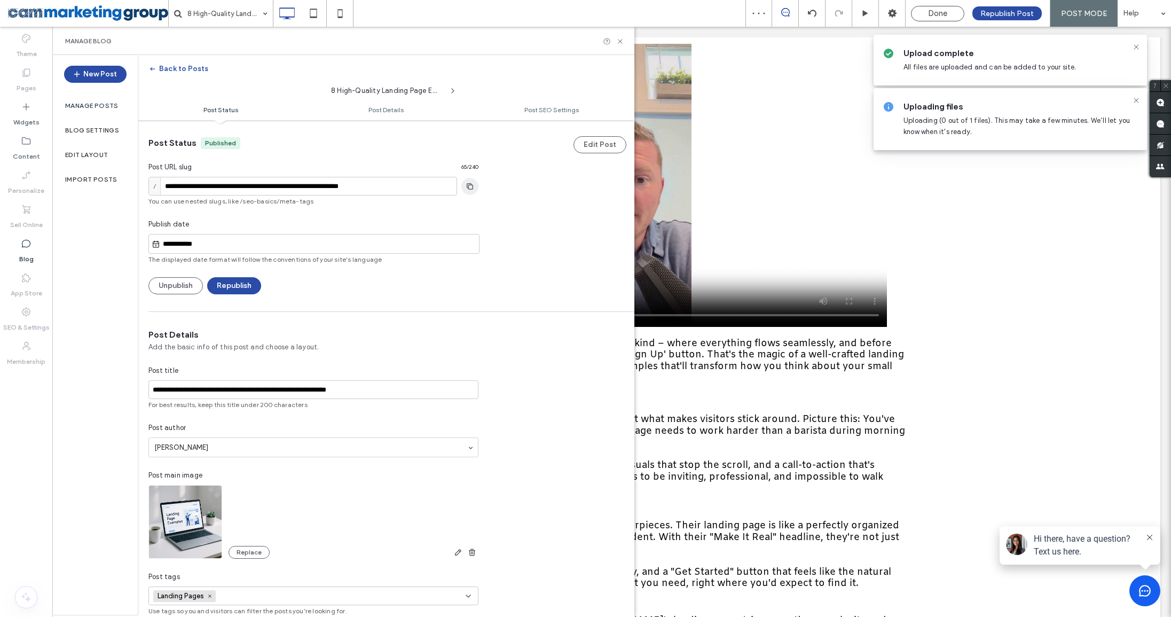
click at [472, 183] on icon "button" at bounding box center [469, 186] width 17 height 9
